Goal: Task Accomplishment & Management: Use online tool/utility

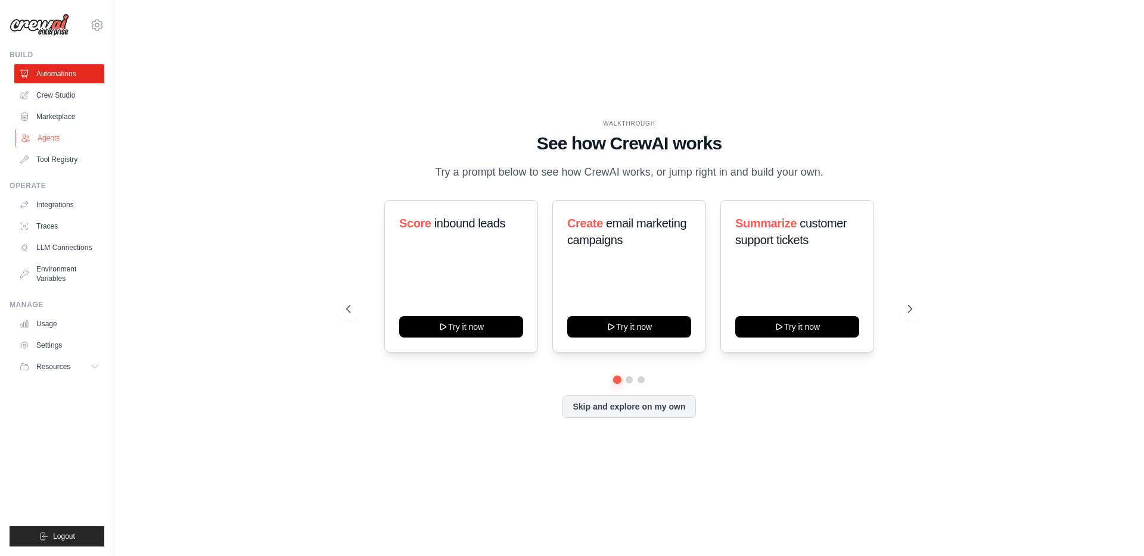
click at [50, 144] on link "Agents" at bounding box center [60, 138] width 90 height 19
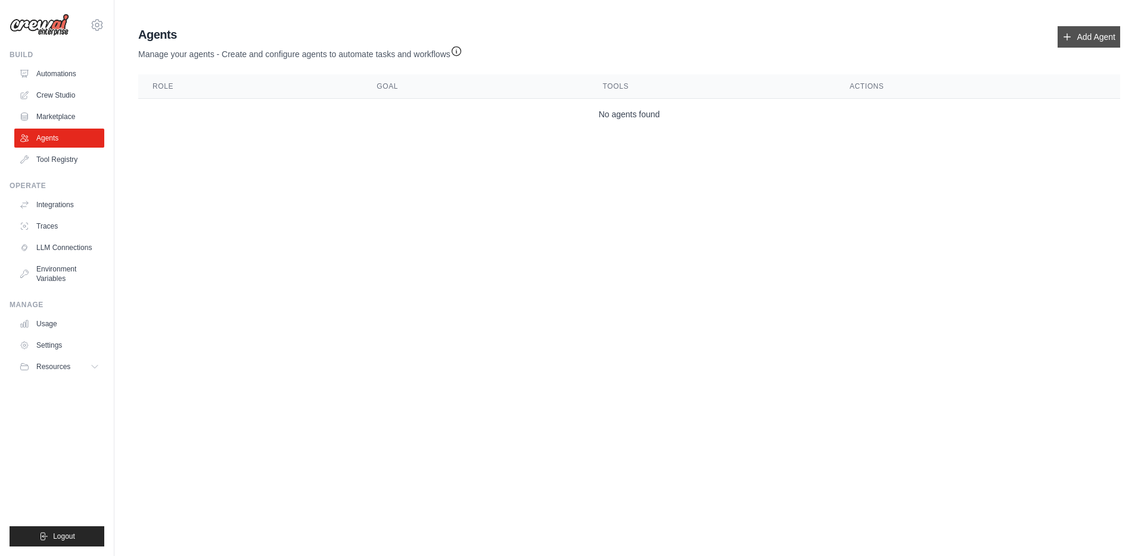
click at [1098, 27] on link "Add Agent" at bounding box center [1088, 36] width 63 height 21
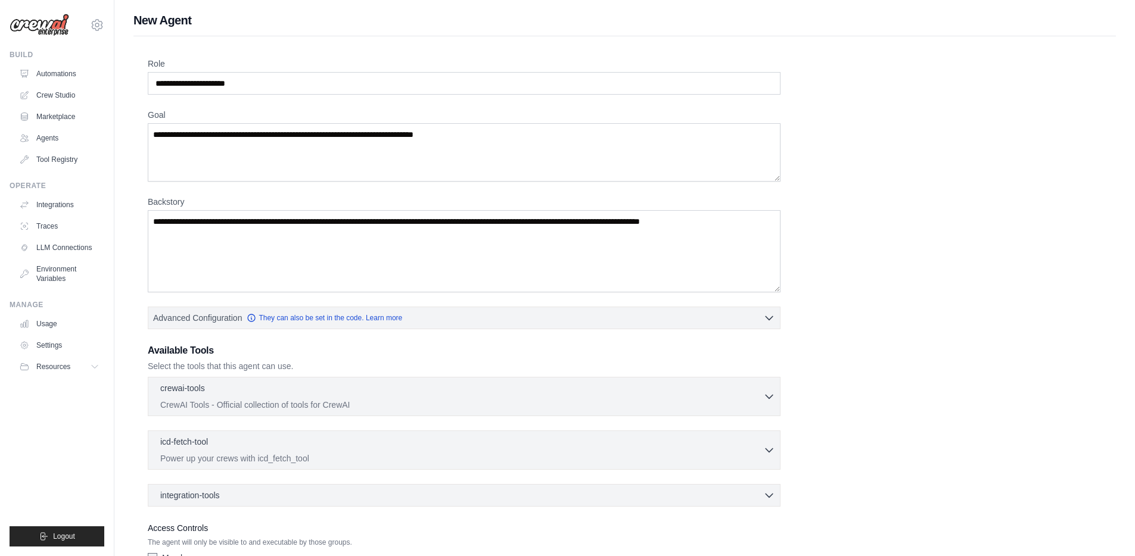
scroll to position [83, 0]
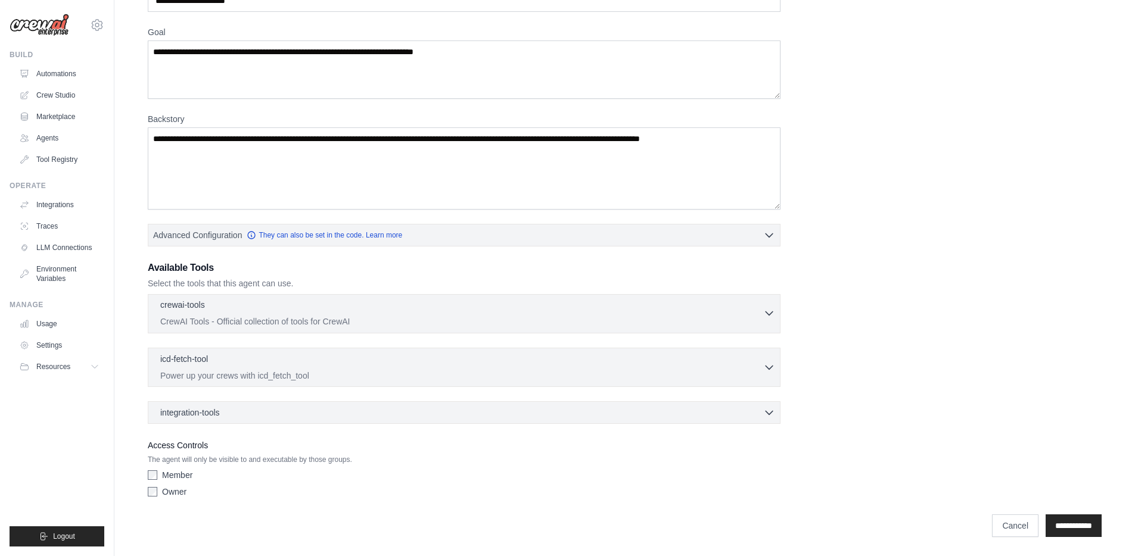
click at [761, 316] on p "CrewAI Tools - Official collection of tools for CrewAI" at bounding box center [461, 322] width 603 height 12
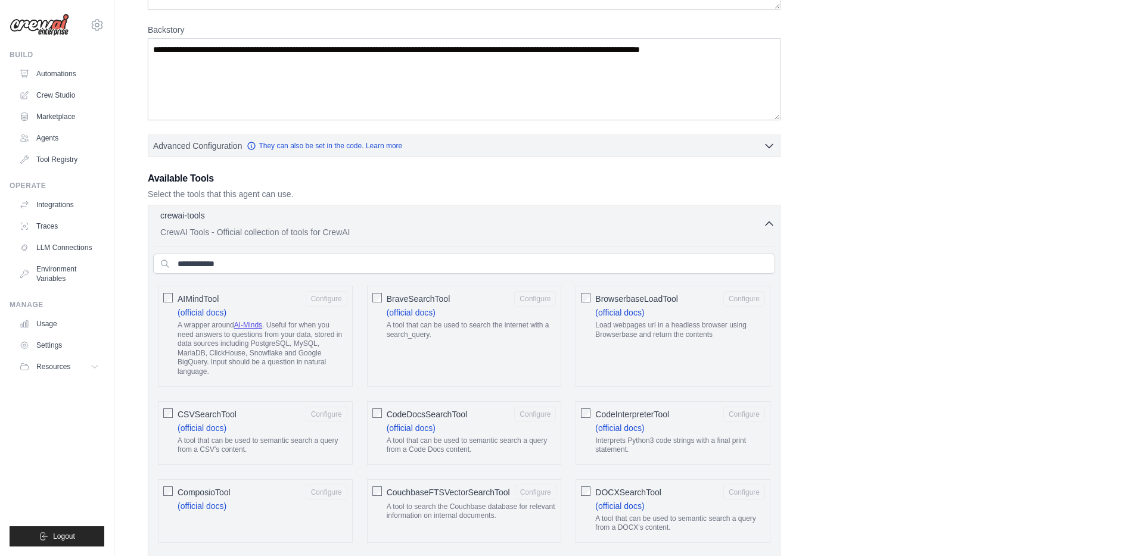
click at [752, 222] on div "crewai-tools 0 selected" at bounding box center [461, 217] width 603 height 14
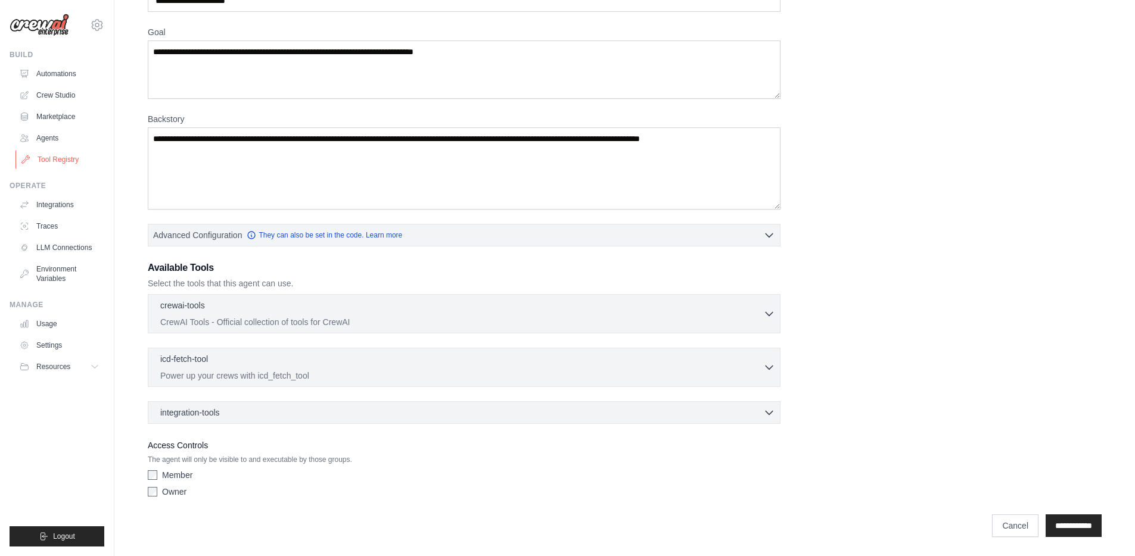
click at [67, 166] on link "Tool Registry" at bounding box center [60, 159] width 90 height 19
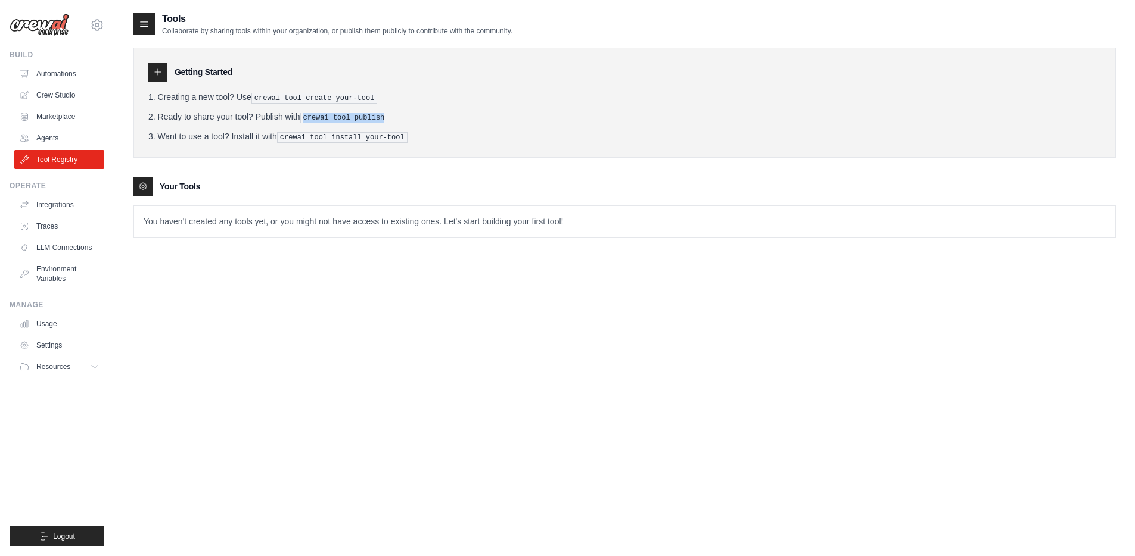
drag, startPoint x: 388, startPoint y: 114, endPoint x: 304, endPoint y: 117, distance: 83.5
click at [304, 117] on pre "crewai tool publish" at bounding box center [344, 118] width 88 height 11
copy pre "crewai tool publish"
click at [51, 119] on link "Marketplace" at bounding box center [60, 116] width 90 height 19
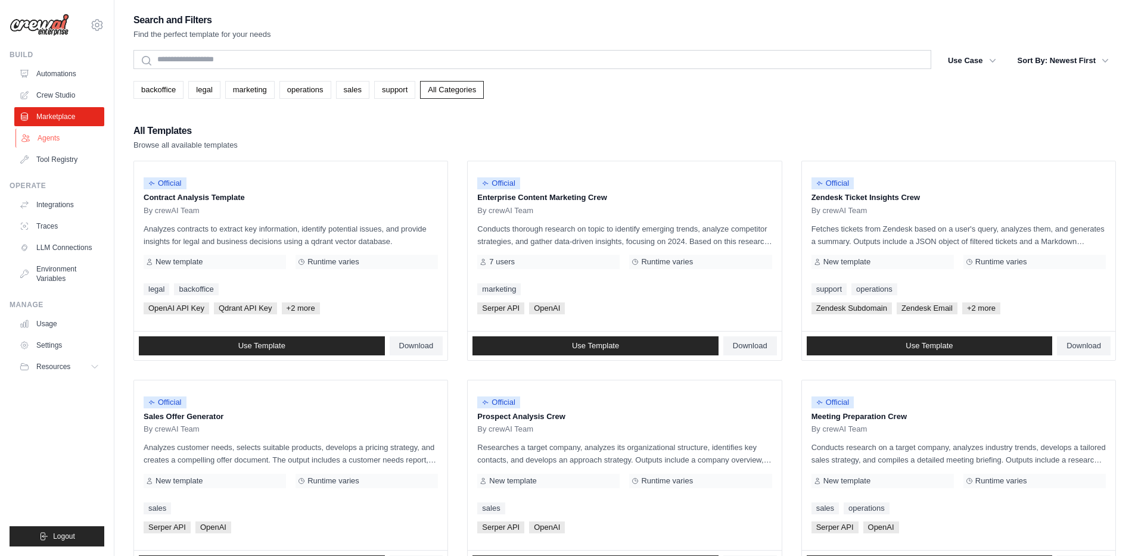
click at [52, 138] on link "Agents" at bounding box center [60, 138] width 90 height 19
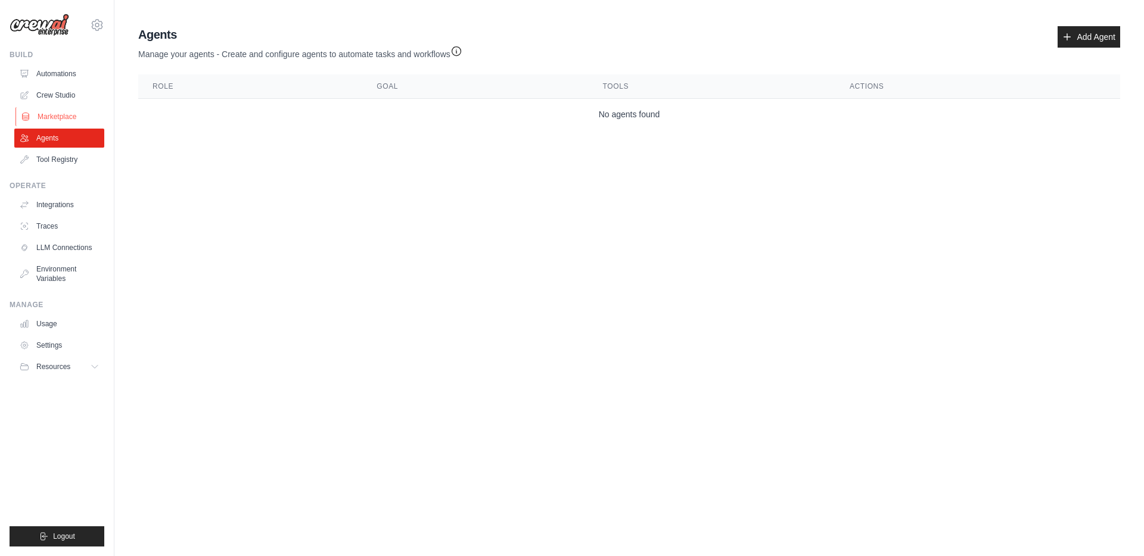
click at [53, 110] on link "Marketplace" at bounding box center [60, 116] width 90 height 19
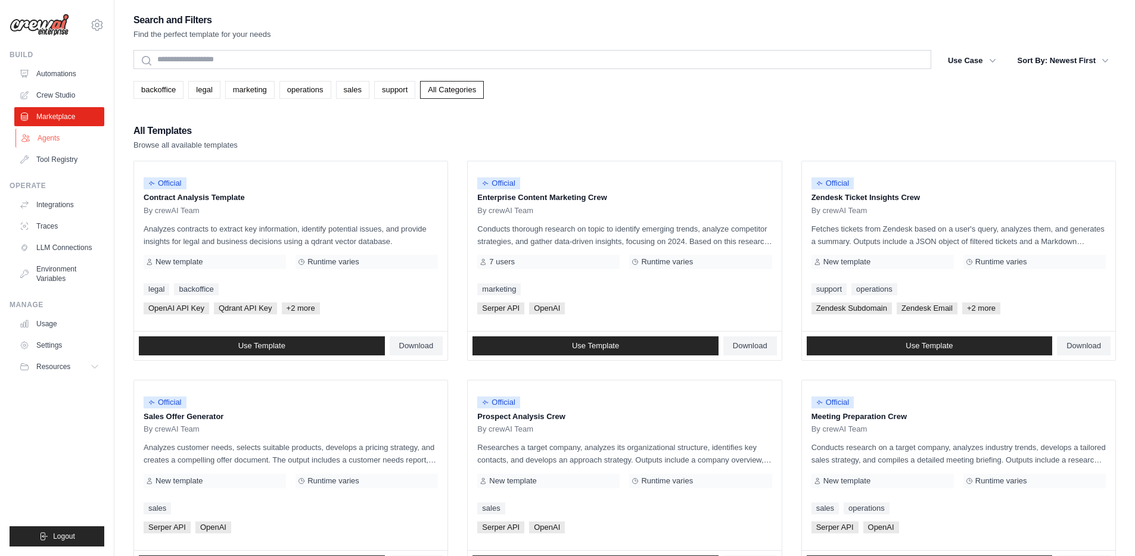
click at [55, 135] on link "Agents" at bounding box center [60, 138] width 90 height 19
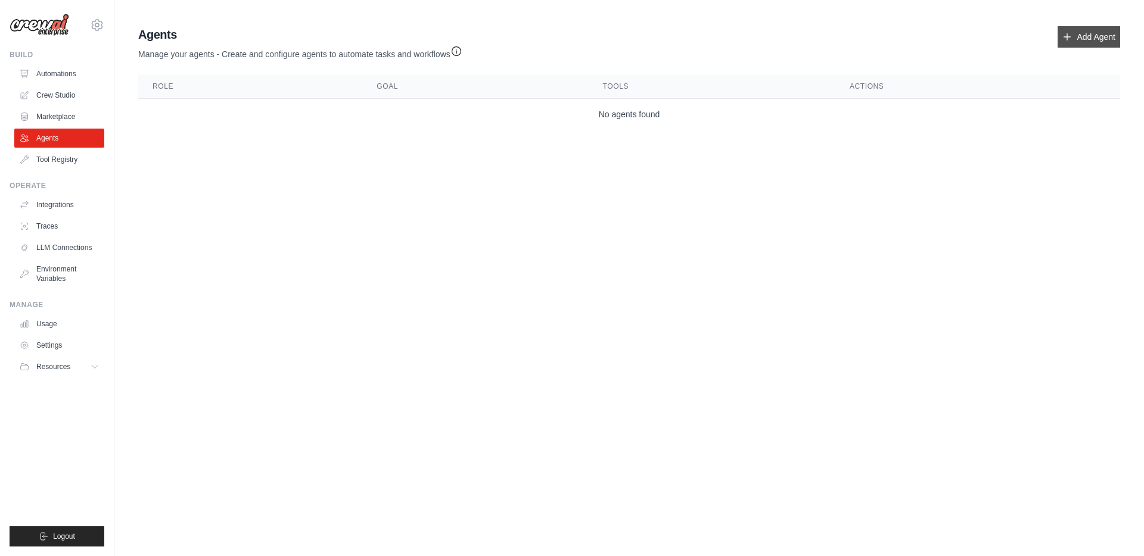
click at [1089, 29] on link "Add Agent" at bounding box center [1088, 36] width 63 height 21
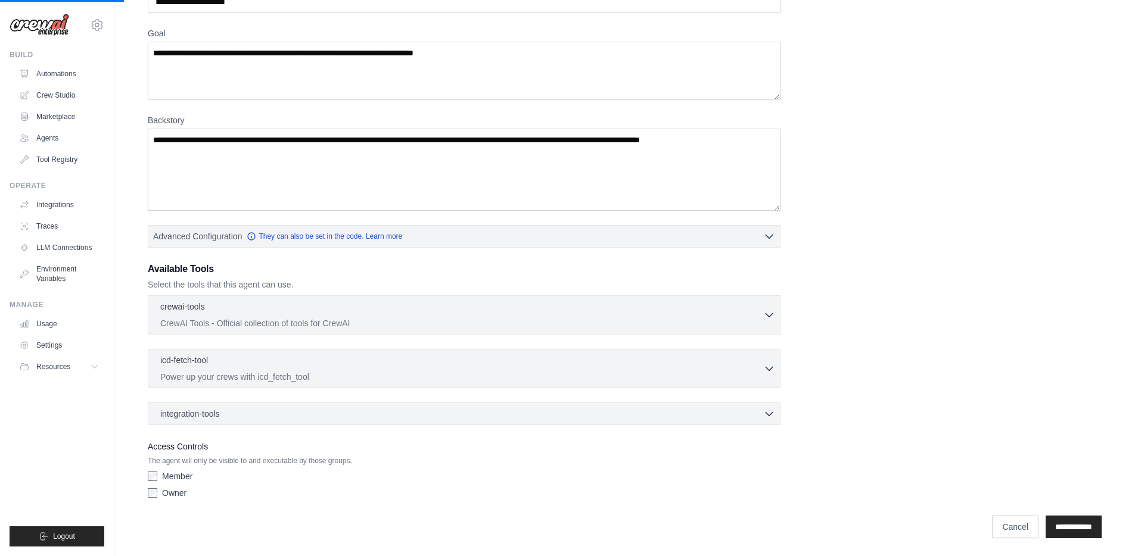
scroll to position [83, 0]
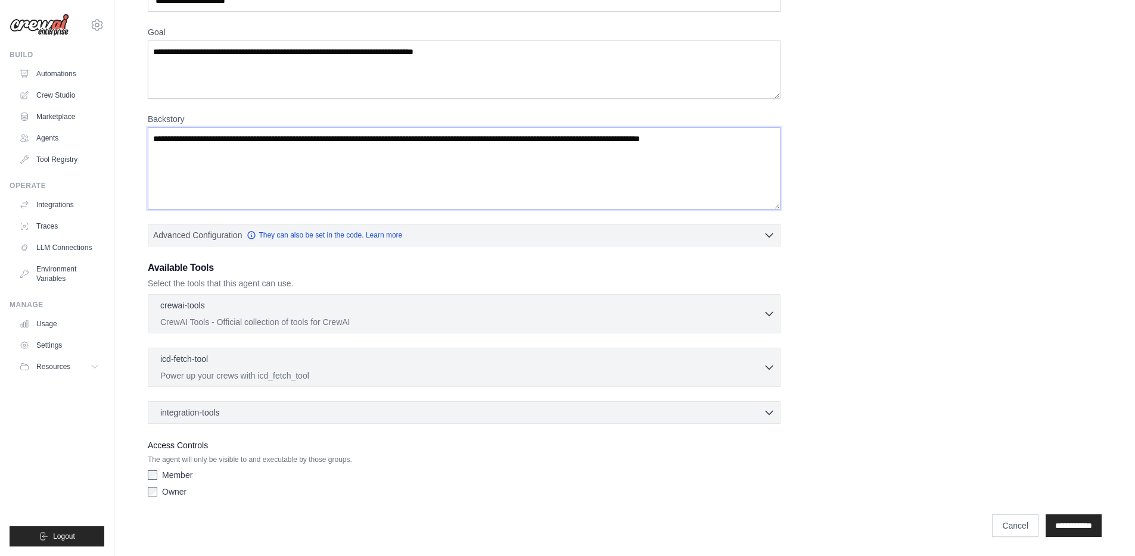
click at [270, 181] on textarea "Backstory" at bounding box center [464, 168] width 633 height 82
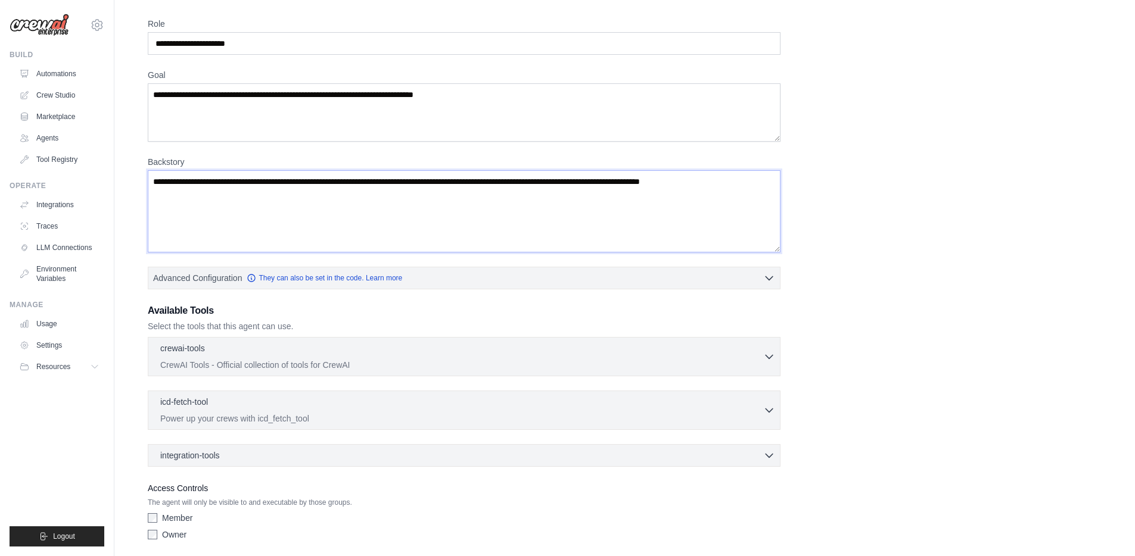
scroll to position [0, 0]
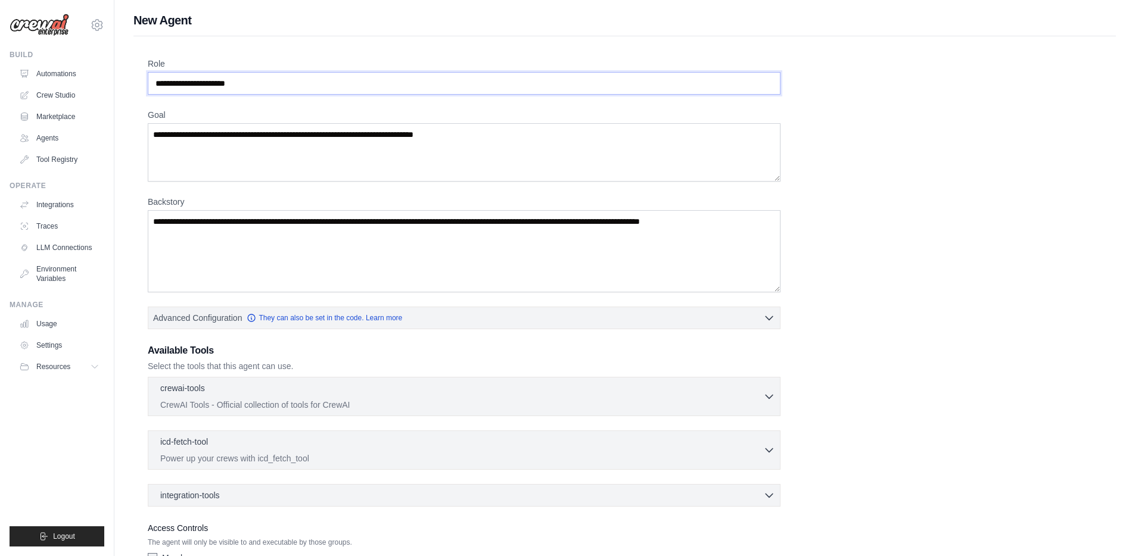
click at [274, 86] on input "Role" at bounding box center [464, 83] width 633 height 23
click at [275, 125] on textarea "Goal" at bounding box center [464, 152] width 633 height 58
click at [281, 249] on textarea "Backstory" at bounding box center [464, 251] width 633 height 82
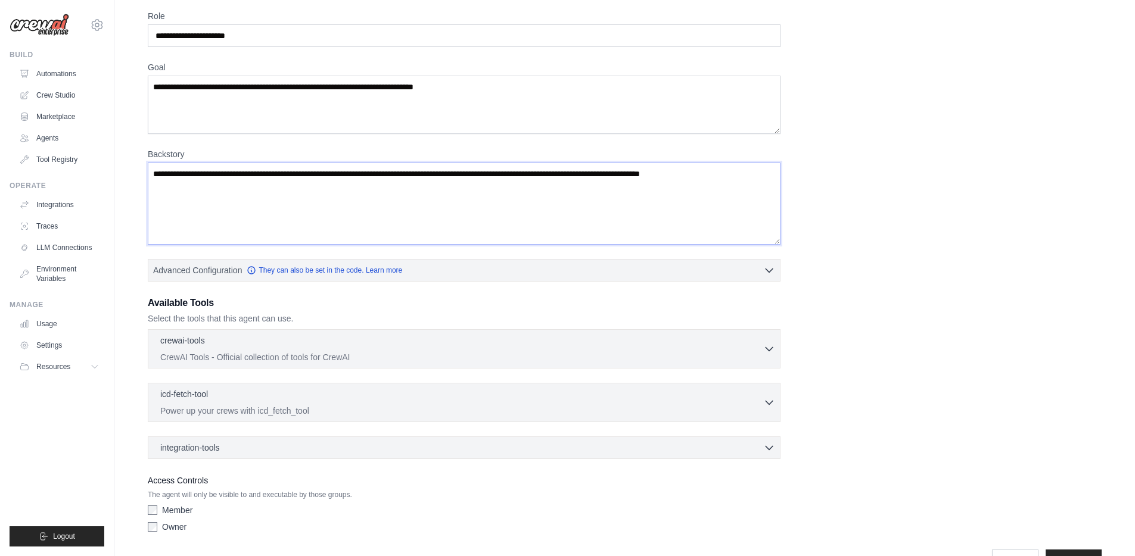
scroll to position [83, 0]
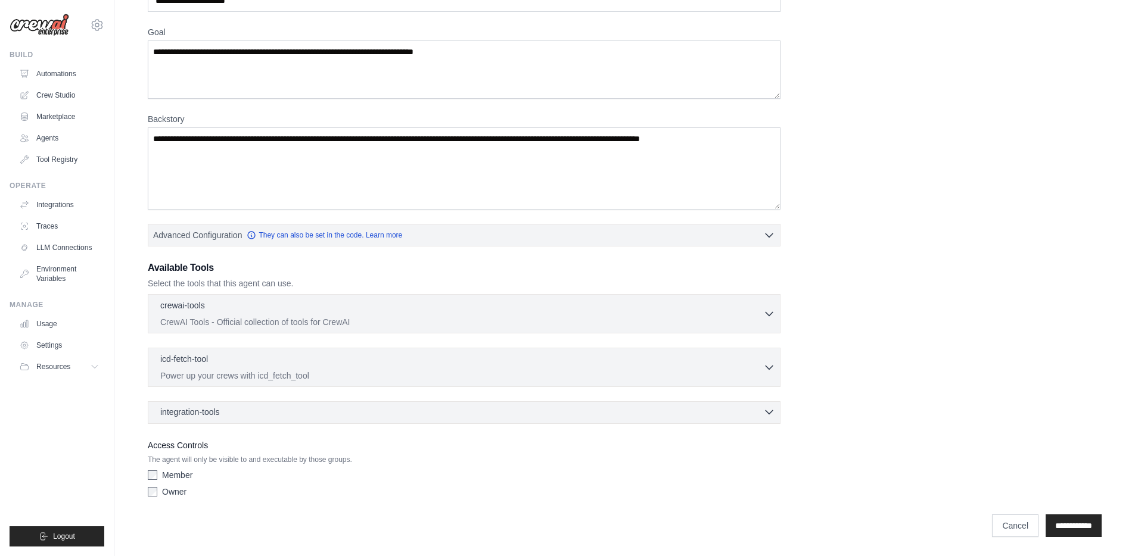
click at [222, 410] on div "integration-tools 0 selected" at bounding box center [192, 412] width 64 height 12
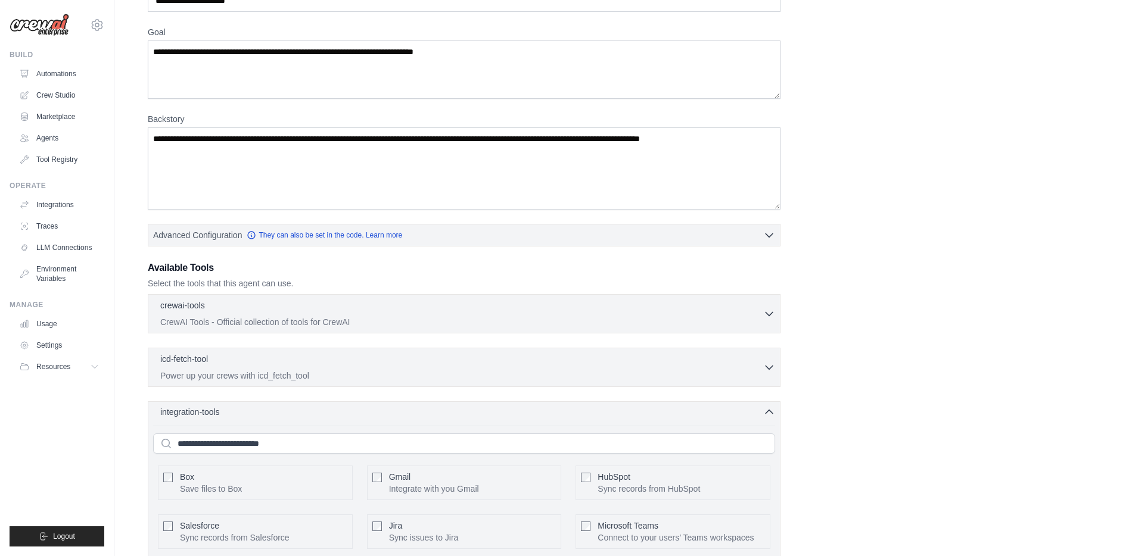
click at [222, 410] on div "integration-tools 0 selected" at bounding box center [192, 412] width 64 height 12
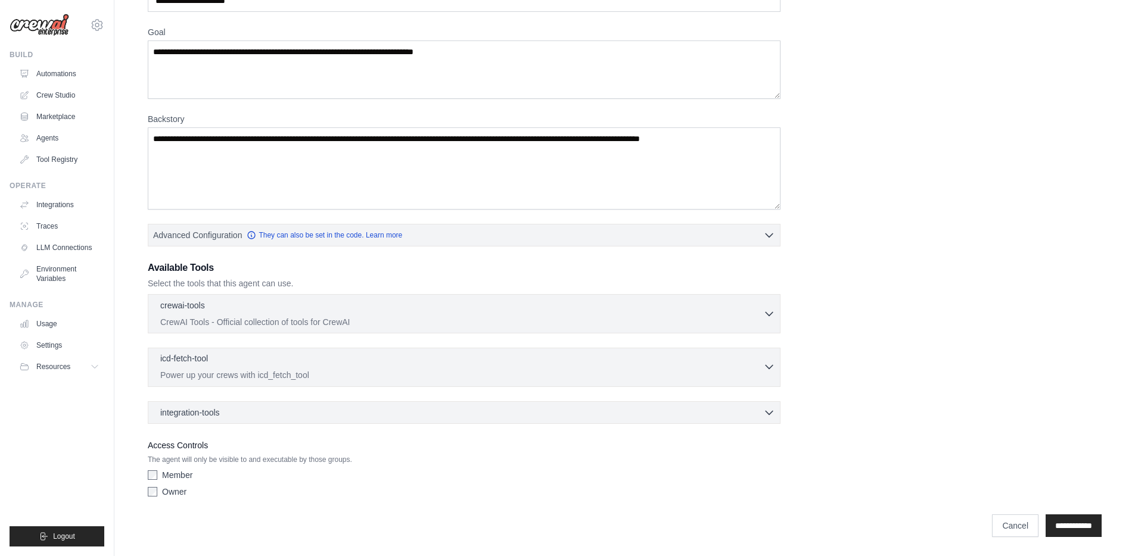
click at [320, 365] on div "icd-fetch-tool 0 selected" at bounding box center [461, 360] width 603 height 14
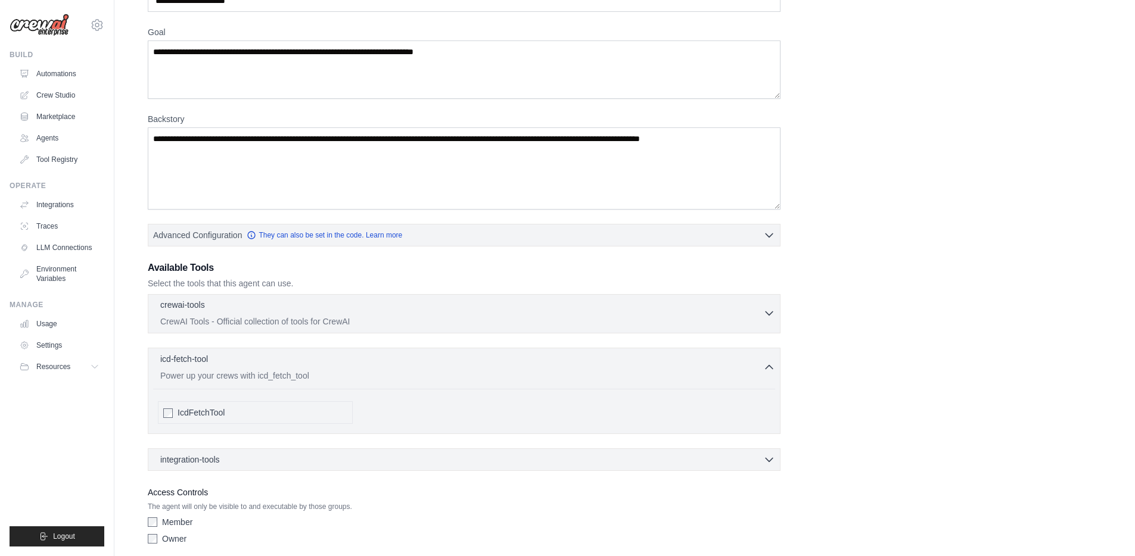
click at [270, 307] on div "crewai-tools 0 selected" at bounding box center [461, 306] width 603 height 14
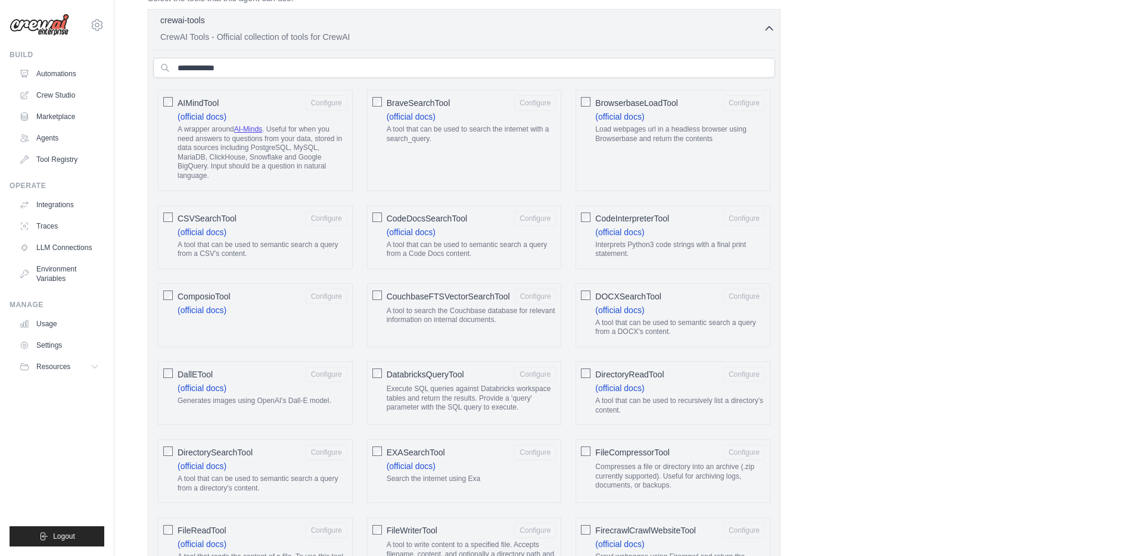
scroll to position [385, 0]
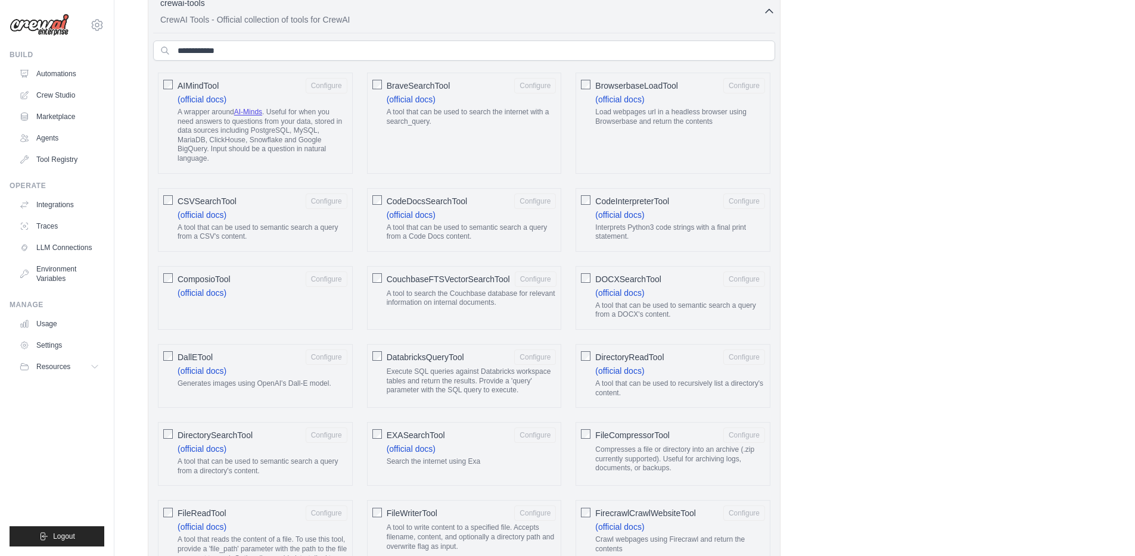
click at [380, 200] on div "CodeDocsSearchTool Configure (official docs) A tool that can be used to semanti…" at bounding box center [464, 220] width 195 height 64
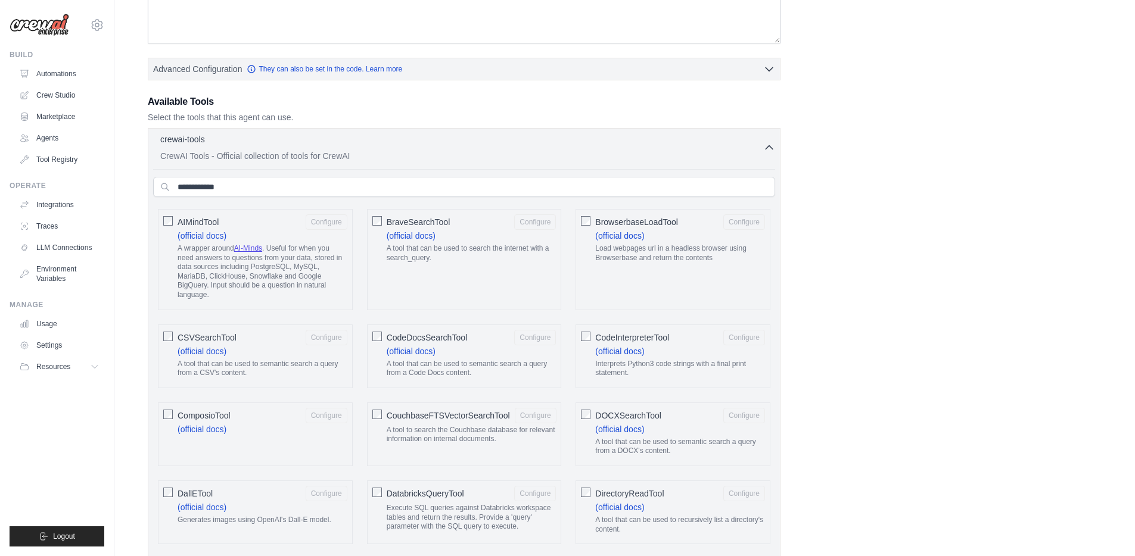
scroll to position [0, 0]
